Goal: Information Seeking & Learning: Check status

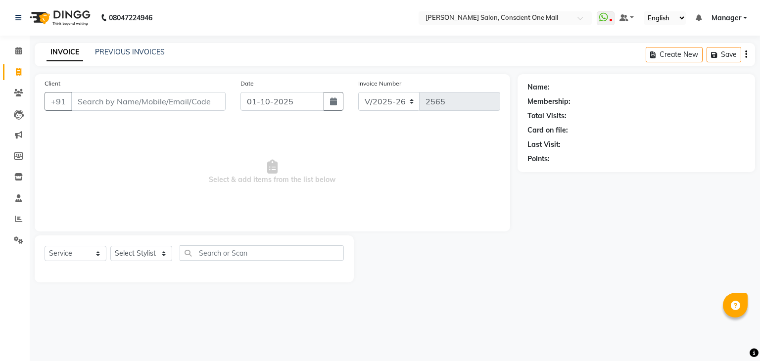
select select "7575"
select select "service"
click at [17, 226] on link "Reports" at bounding box center [15, 219] width 24 height 16
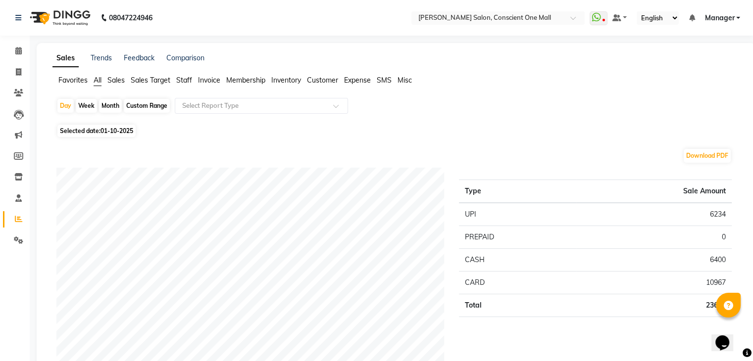
click at [180, 80] on span "Staff" at bounding box center [184, 80] width 16 height 9
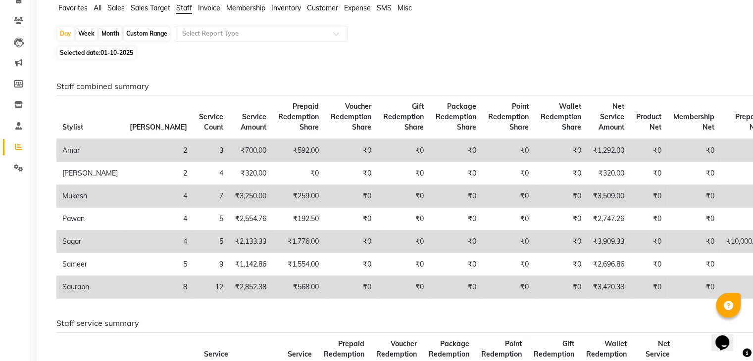
scroll to position [74, 0]
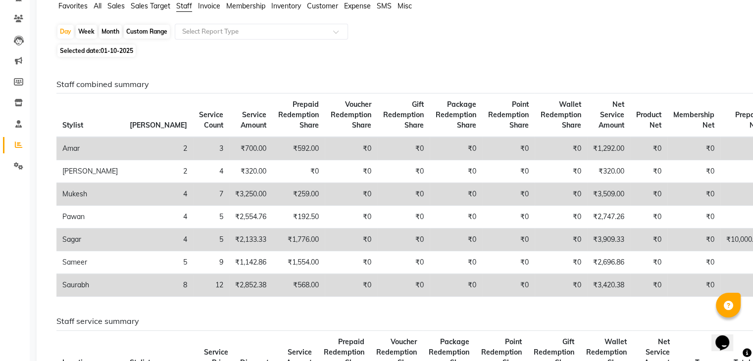
click at [272, 171] on td "₹0" at bounding box center [298, 171] width 52 height 23
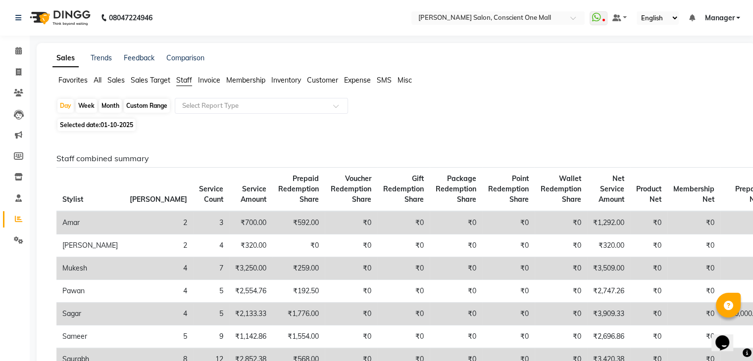
click at [100, 124] on span "Selected date: [DATE]" at bounding box center [96, 125] width 78 height 12
select select "10"
select select "2025"
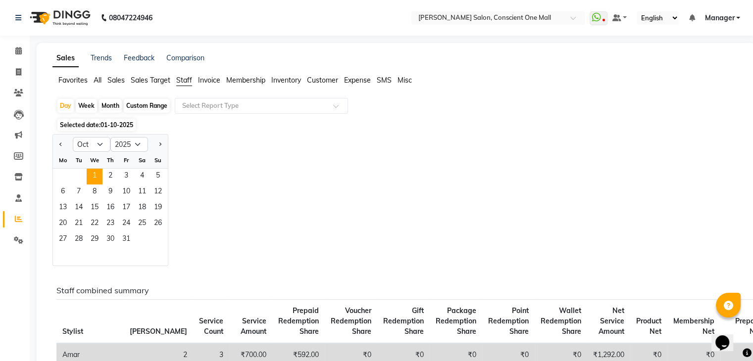
click at [100, 124] on span "Selected date: [DATE]" at bounding box center [96, 125] width 78 height 12
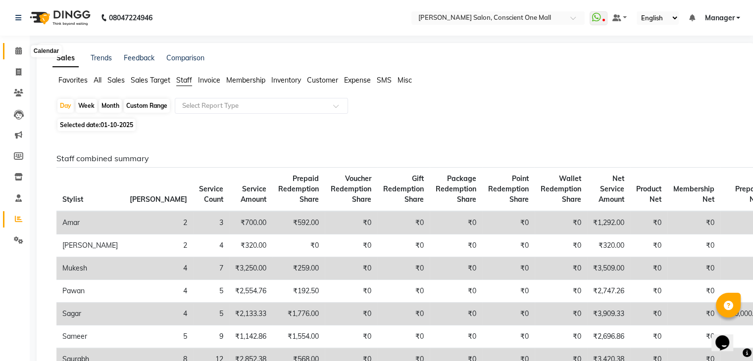
click at [19, 48] on icon at bounding box center [18, 50] width 6 height 7
